Goal: Download file/media

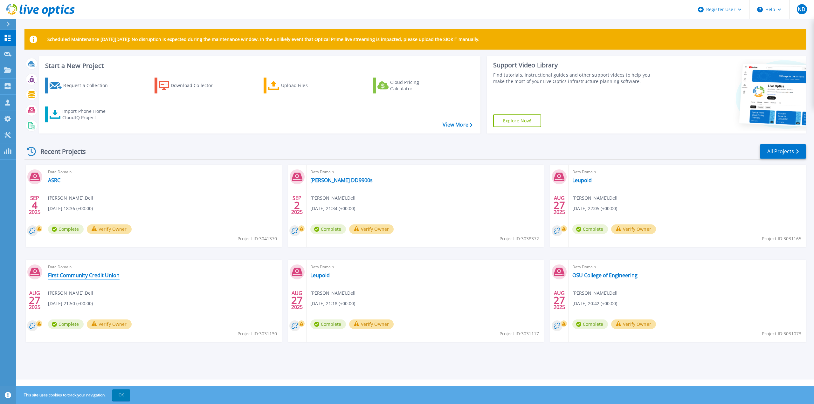
click at [85, 279] on link "First Community Credit Union" at bounding box center [84, 275] width 72 height 6
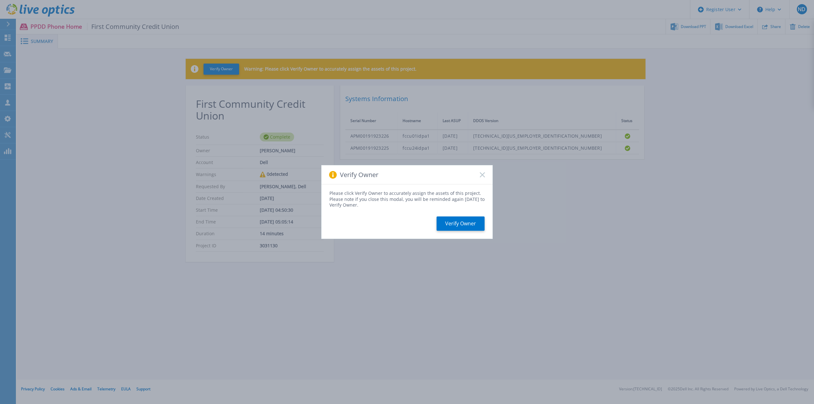
click at [483, 177] on icon at bounding box center [482, 174] width 5 height 5
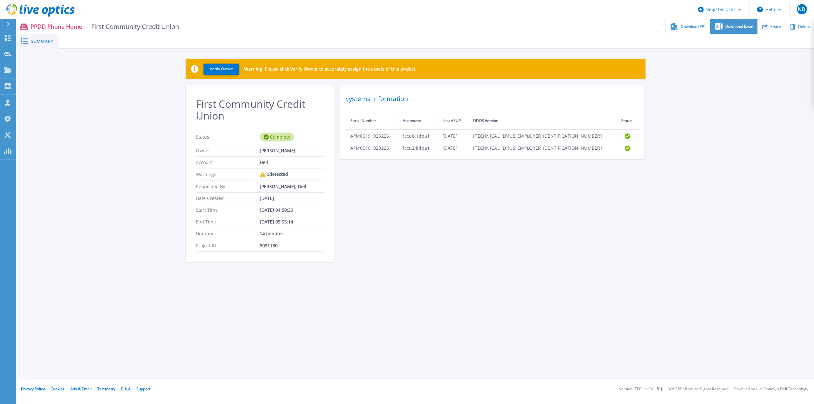
click at [740, 28] on span "Download Excel" at bounding box center [739, 26] width 28 height 4
